Goal: Information Seeking & Learning: Learn about a topic

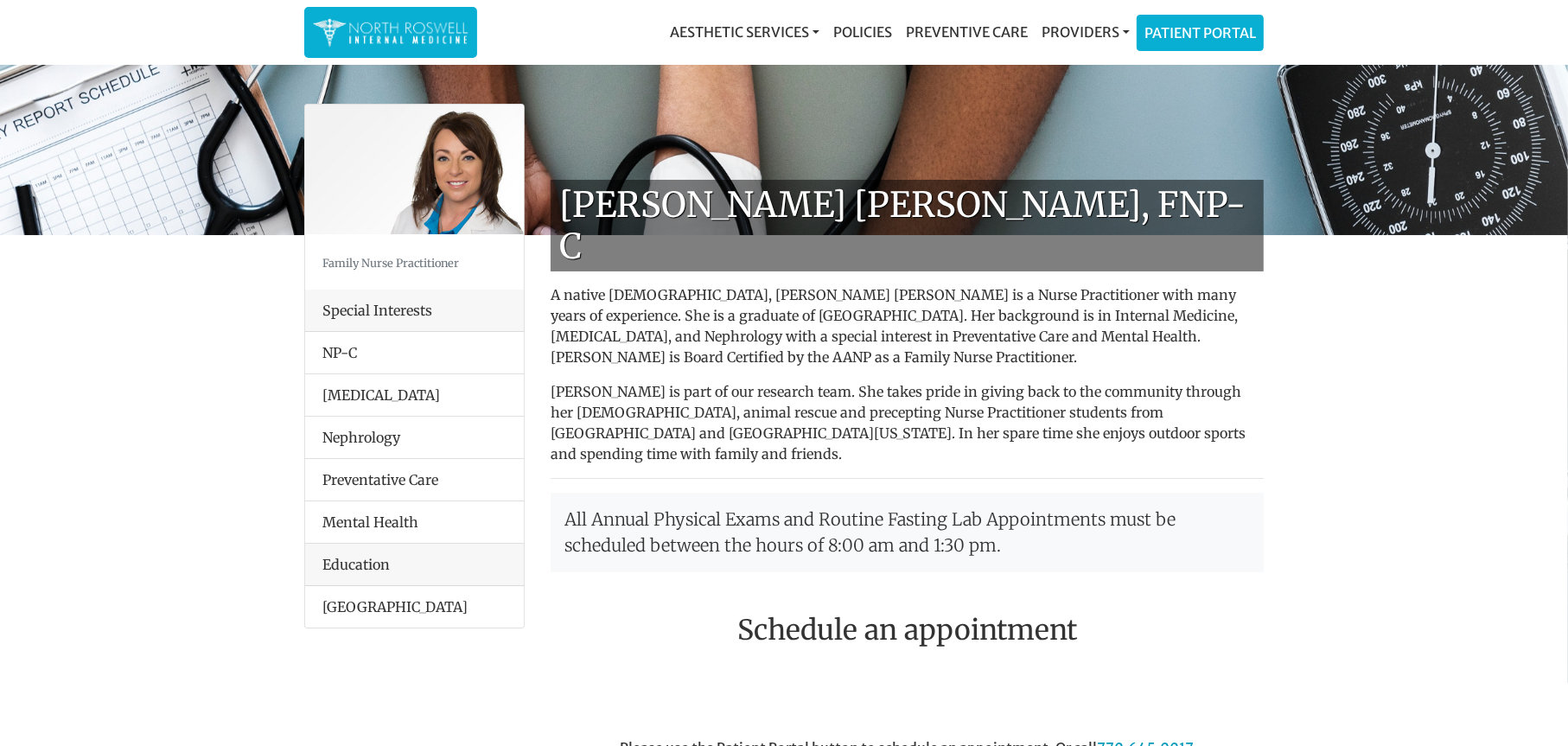
click at [321, 34] on img at bounding box center [390, 32] width 155 height 34
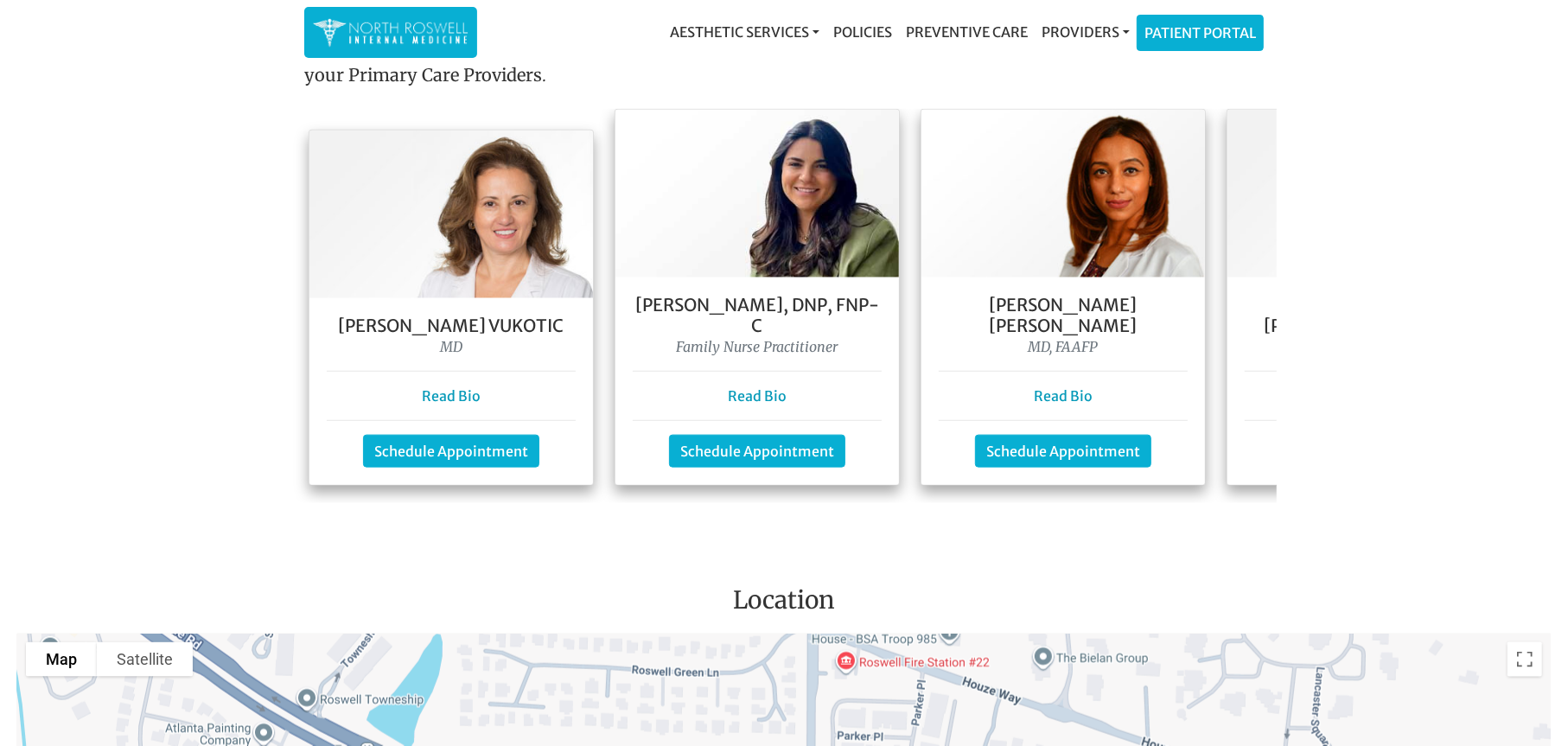
click at [501, 315] on h5 "[PERSON_NAME] Vukotic" at bounding box center [450, 325] width 249 height 21
click at [449, 386] on div "Dr. Goga Vukotic MD Read Bio Schedule Appointment" at bounding box center [451, 391] width 283 height 186
click at [449, 387] on link "Read Bio" at bounding box center [451, 395] width 59 height 18
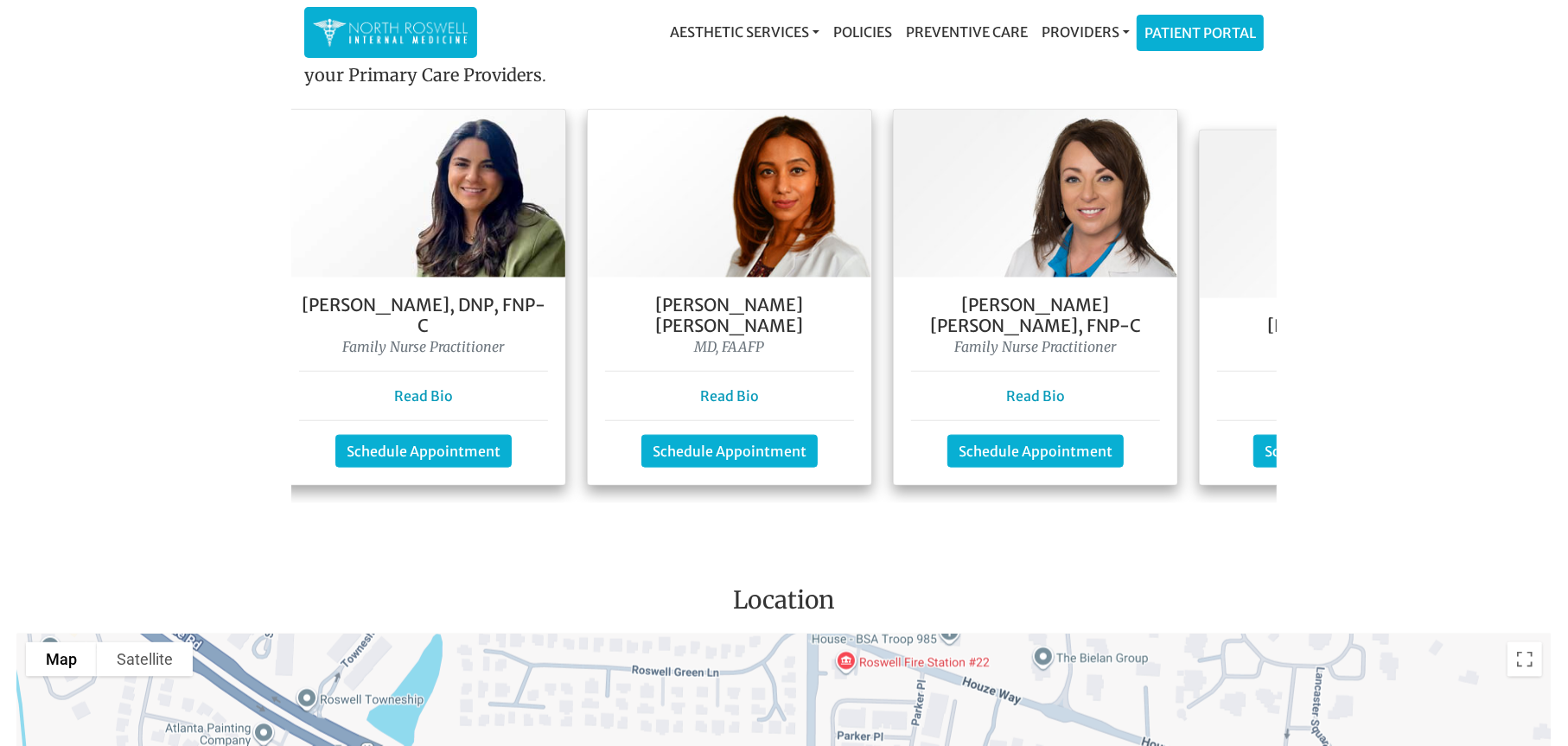
scroll to position [0, 357]
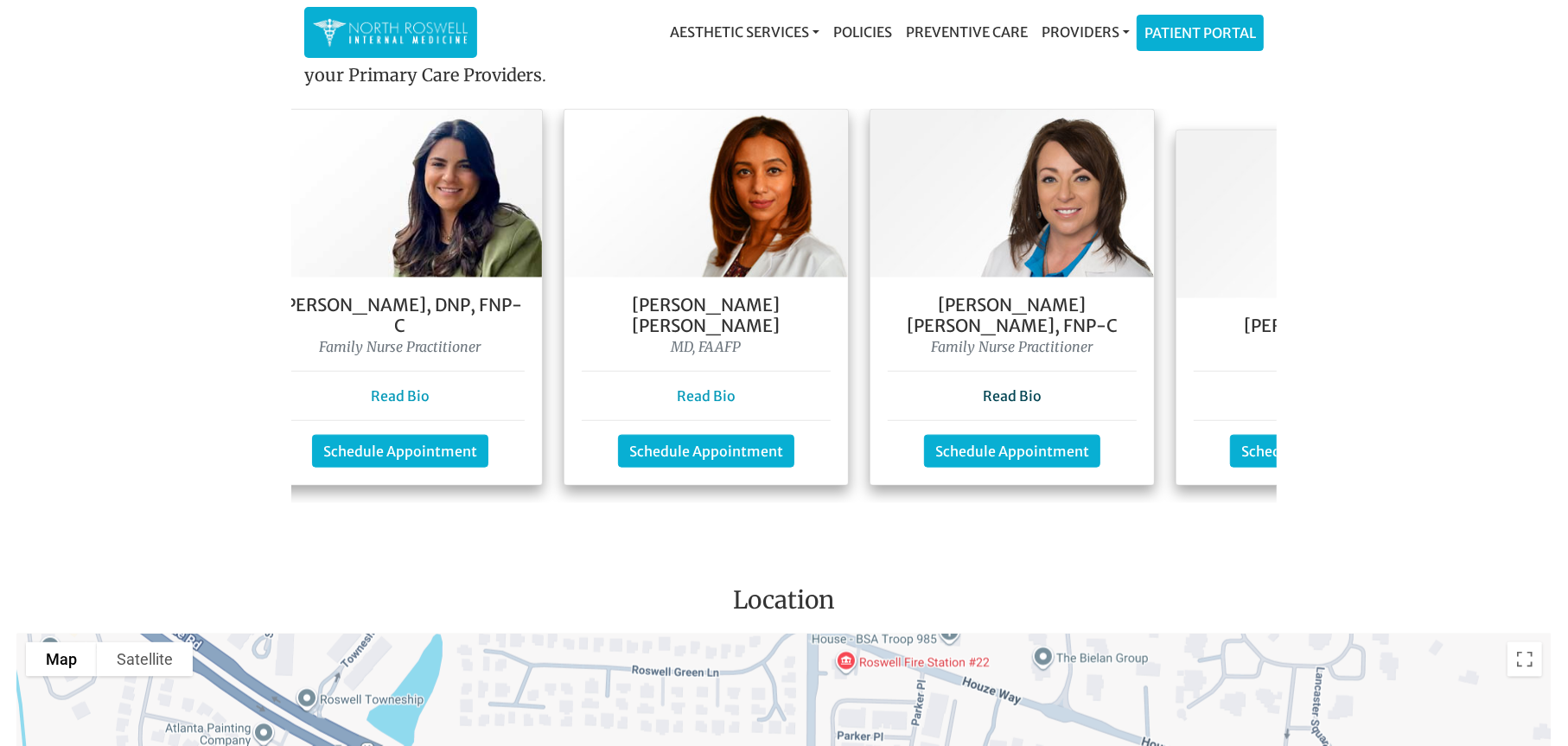
click at [1003, 387] on link "Read Bio" at bounding box center [1012, 395] width 59 height 18
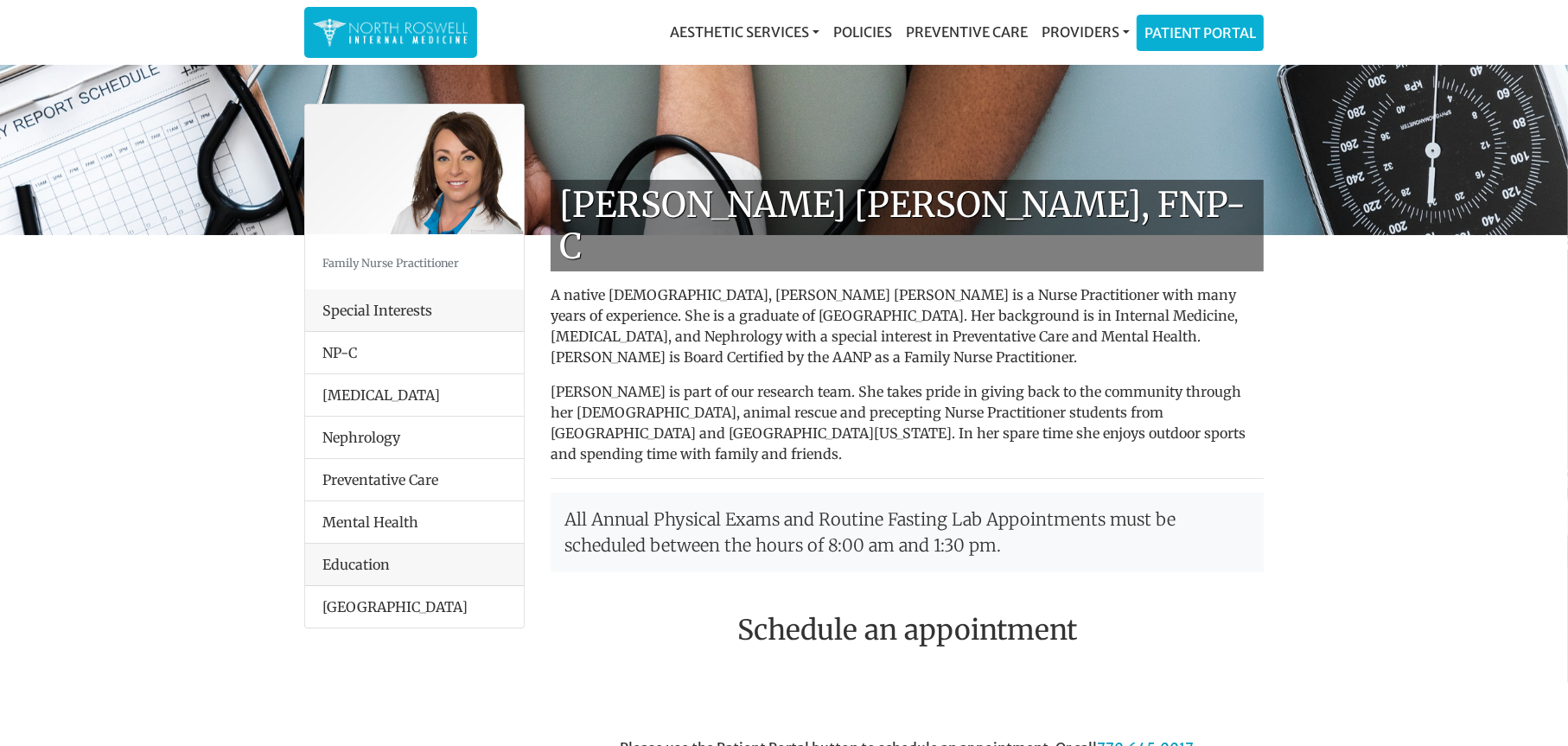
click at [1256, 495] on p "All Annual Physical Exams and Routine Fasting Lab Appointments must be schedule…" at bounding box center [908, 531] width 713 height 79
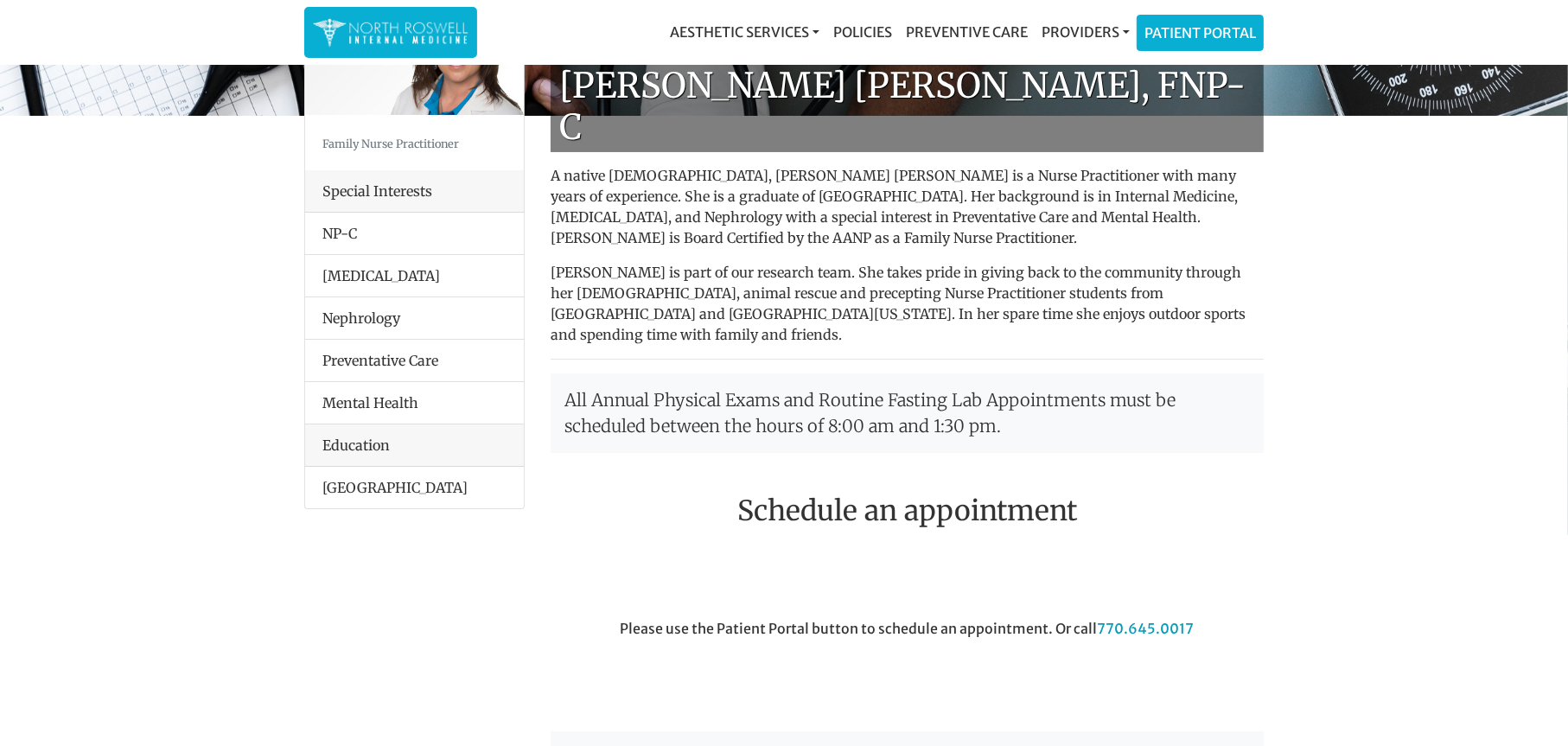
scroll to position [88, 0]
